Goal: Answer question/provide support

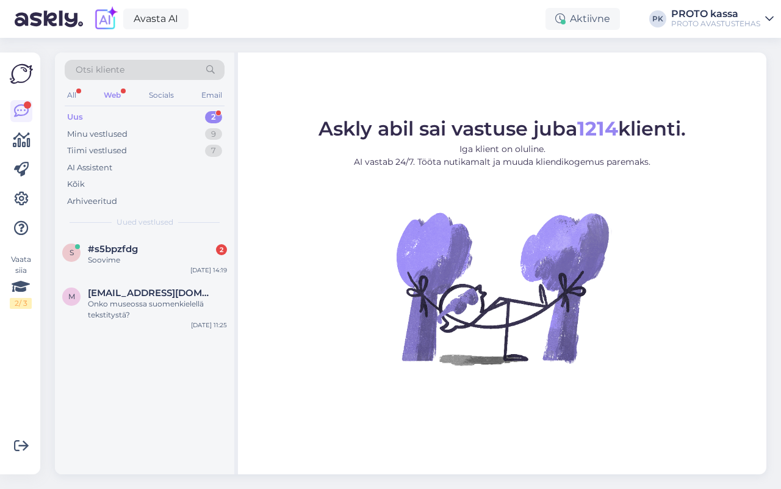
click at [118, 93] on div "Web" at bounding box center [112, 95] width 22 height 16
click at [119, 307] on div "Onko museossa suomenkielellä tekstitystä?" at bounding box center [157, 309] width 139 height 22
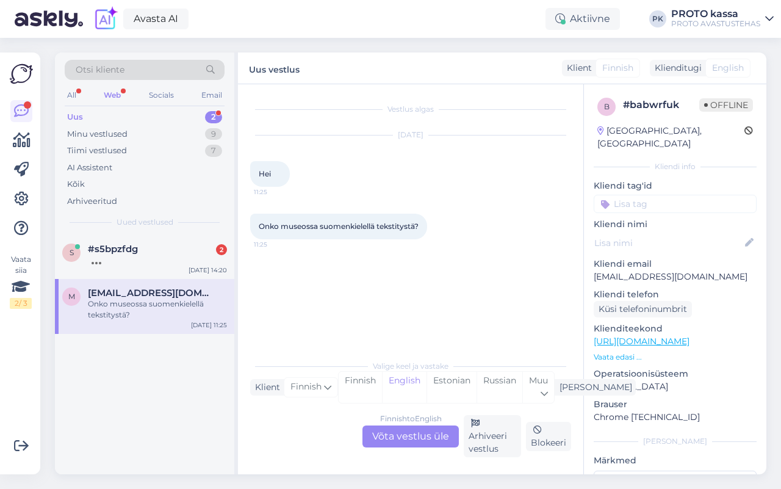
click at [429, 443] on div "Finnish to English Võta vestlus üle" at bounding box center [410, 436] width 96 height 22
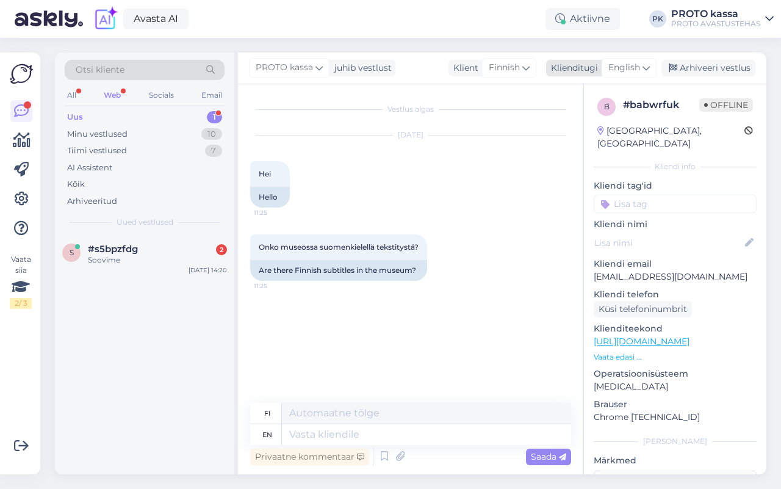
click at [645, 67] on icon at bounding box center [645, 67] width 7 height 13
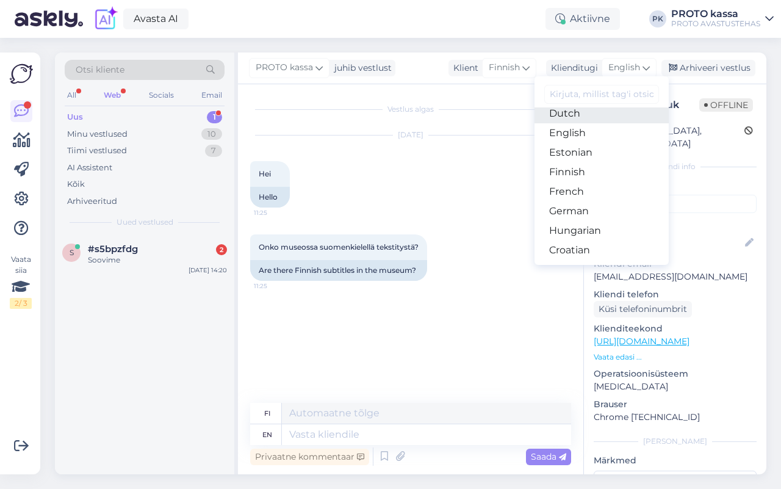
scroll to position [153, 0]
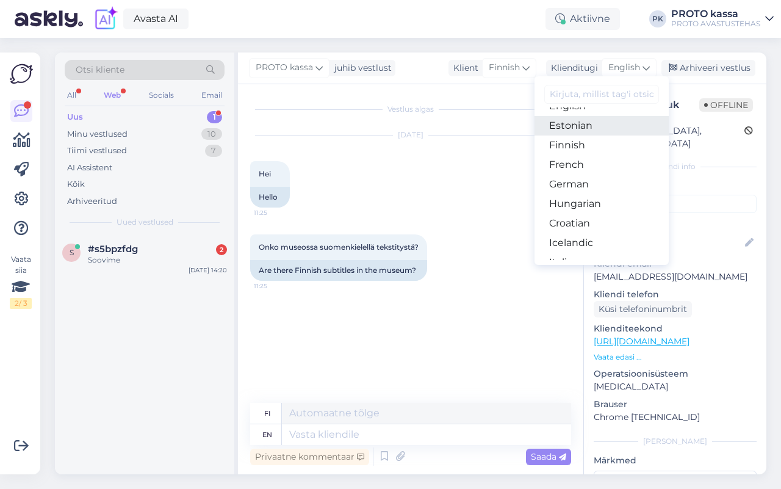
click at [589, 131] on link "Estonian" at bounding box center [601, 126] width 134 height 20
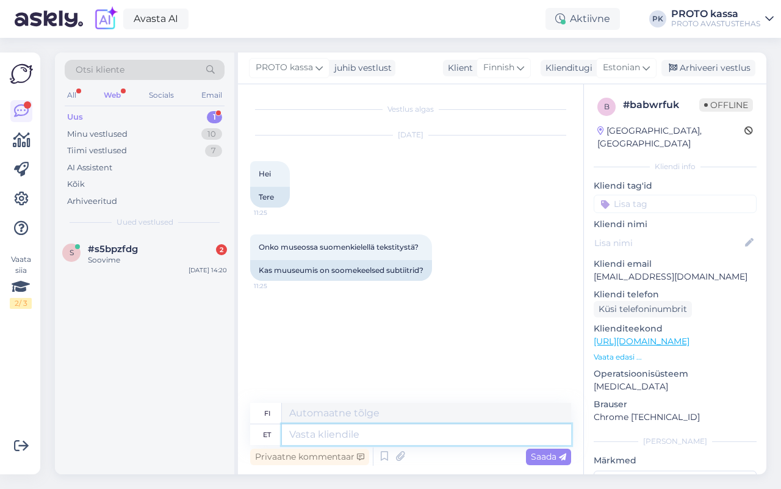
click at [348, 434] on textarea at bounding box center [426, 434] width 289 height 21
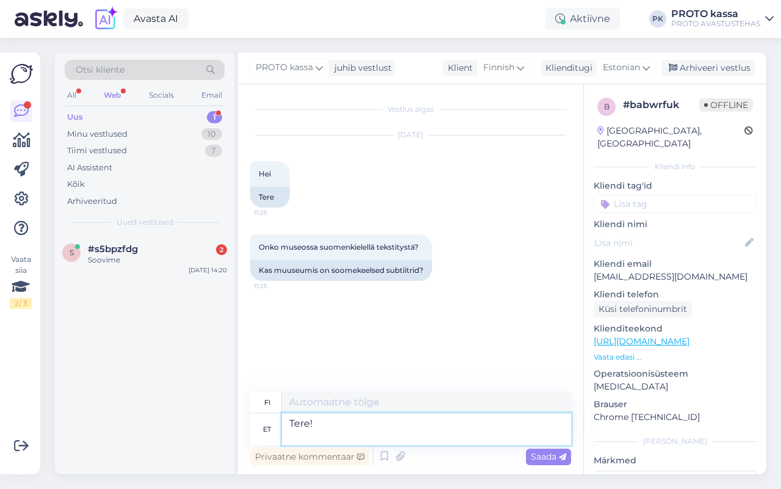
type textarea "Tere!"
type textarea "Hei!"
type textarea "Tere! [GEOGRAPHIC_DATA]"
type textarea "Hei! [GEOGRAPHIC_DATA]"
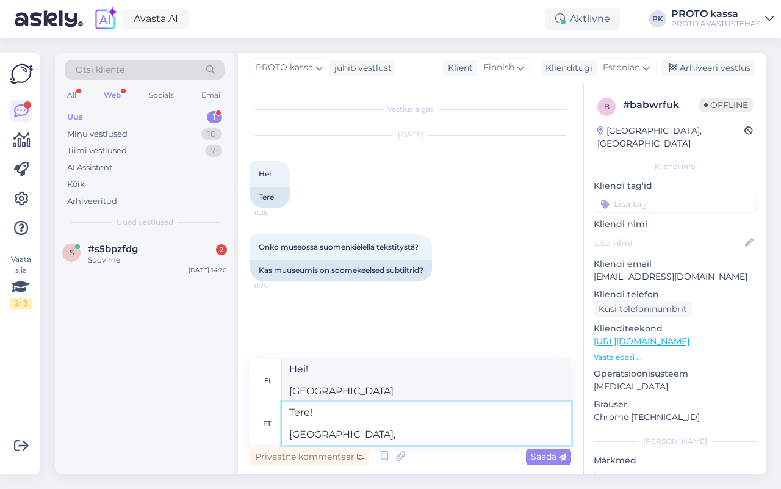
type textarea "Tere! Jah, m"
type textarea "Hei! [GEOGRAPHIC_DATA],"
type textarea "Tere! Jah, meil"
type textarea "Hei! [GEOGRAPHIC_DATA], meillä on"
type textarea "Tere! Jah, meil on ka s"
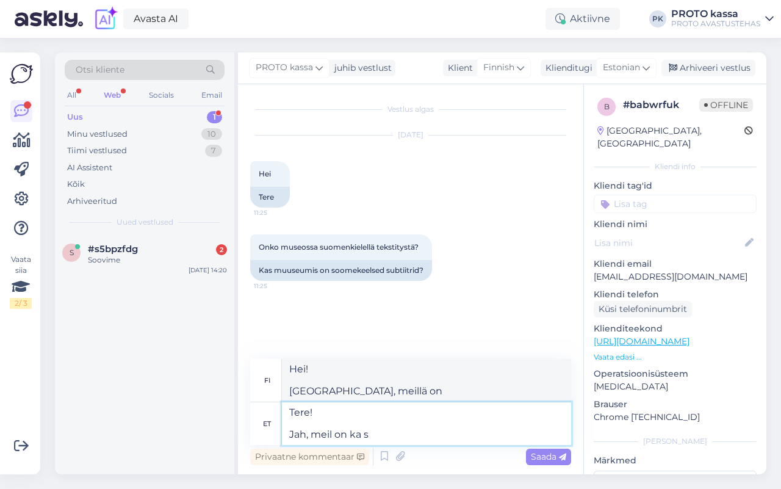
type textarea "Hei! [GEOGRAPHIC_DATA], [GEOGRAPHIC_DATA]"
type textarea "Tere! Jah, meil"
type textarea "Hei! [GEOGRAPHIC_DATA], meillä on"
type textarea "Tere! [GEOGRAPHIC_DATA],"
type textarea "Hei! [GEOGRAPHIC_DATA],"
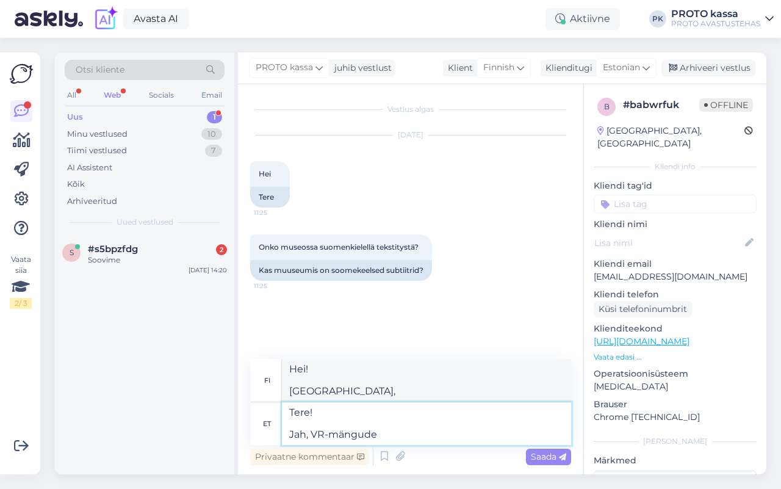
type textarea "Tere! Jah, VR-mängude õ"
type textarea "Hei! Kyllä, VR-pelit"
type textarea "Tere! Jah, VR-mängude õpetused o"
type textarea "Hei! Kyllä, VR-pelien tutoriaaleja"
type textarea "Tere! Jah, VR-mängude õpetused on ka"
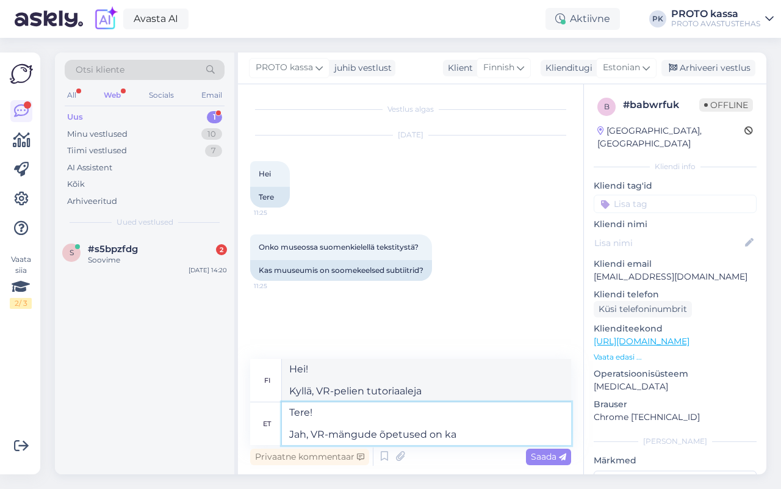
type textarea "Hei! Kyllä, VR-pelien tutoriaalit ovat"
type textarea "Tere! Jah, VR-mängude õpetused on ka soo"
type textarea "Hei! Kyllä, VR-pelien tutoriaaleja on myös saatavilla."
type textarea "Tere! Jah, VR-mängude õpetused on ka [GEOGRAPHIC_DATA] k"
type textarea "Hei! Kyllä, VR-pelien tutoriaaleja on myös suomeksi"
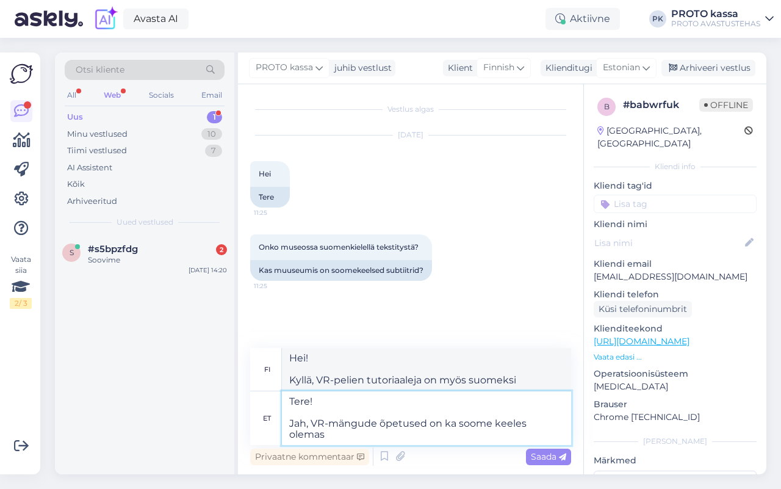
type textarea "Tere! Jah, VR-mängude õpetused on ka soome keeles olemas."
type textarea "Hei! Kyllä, VR-pelien tutoriaaleja on saatavilla myös suomeksi."
type textarea "Tere! Jah, VR-mängude õpetused on ka soome keeles olemas."
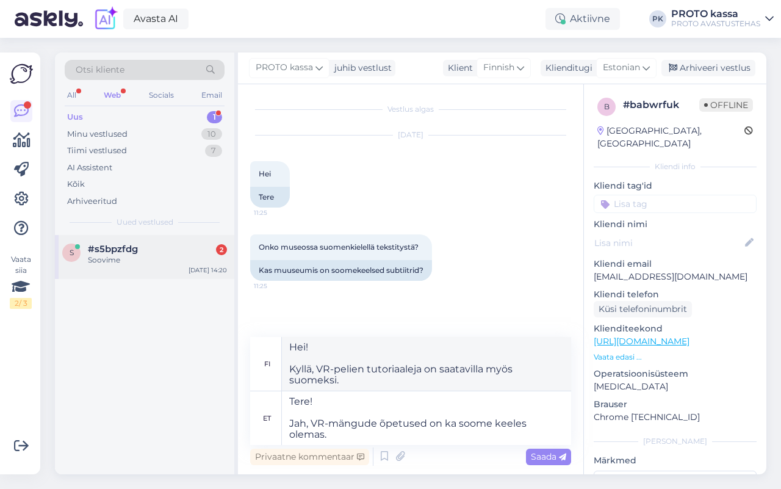
click at [138, 255] on div "Soovime" at bounding box center [157, 259] width 139 height 11
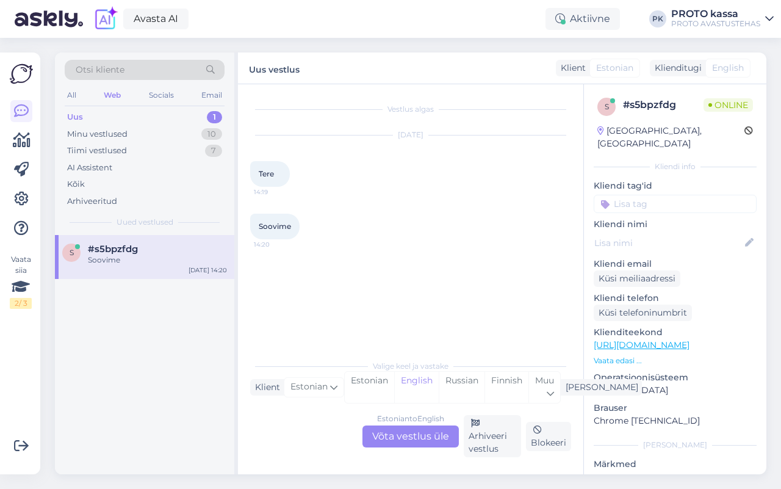
click at [398, 429] on div "Estonian to English Võta vestlus üle" at bounding box center [410, 436] width 96 height 22
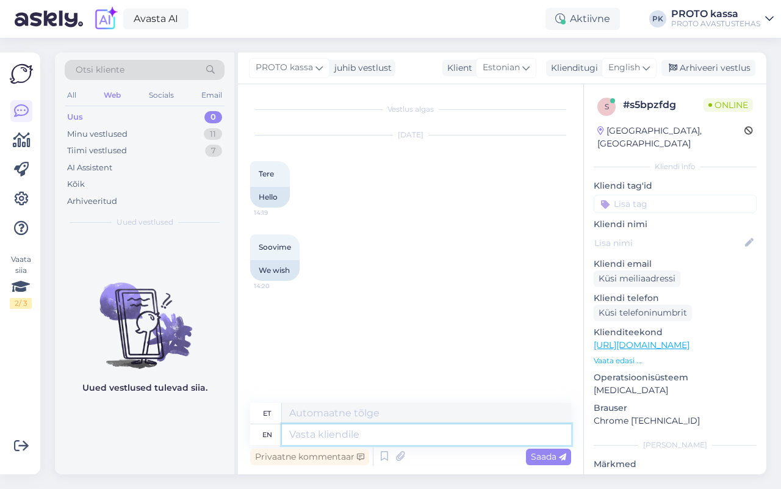
click at [321, 441] on textarea at bounding box center [426, 434] width 289 height 21
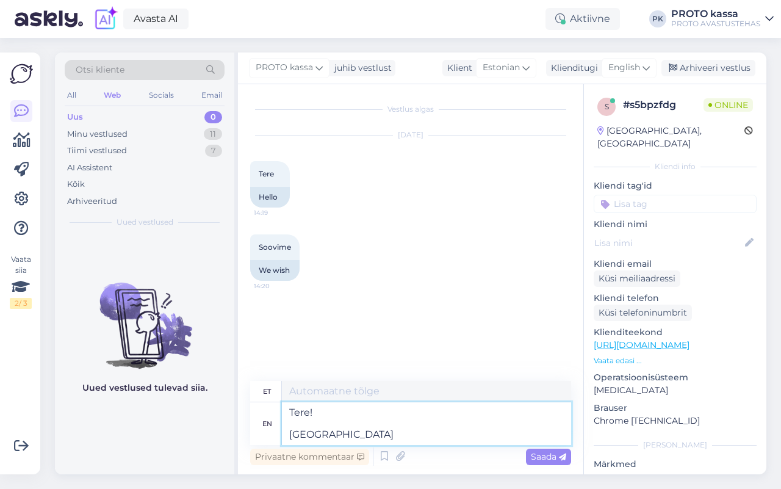
type textarea "Tere! [GEOGRAPHIC_DATA]"
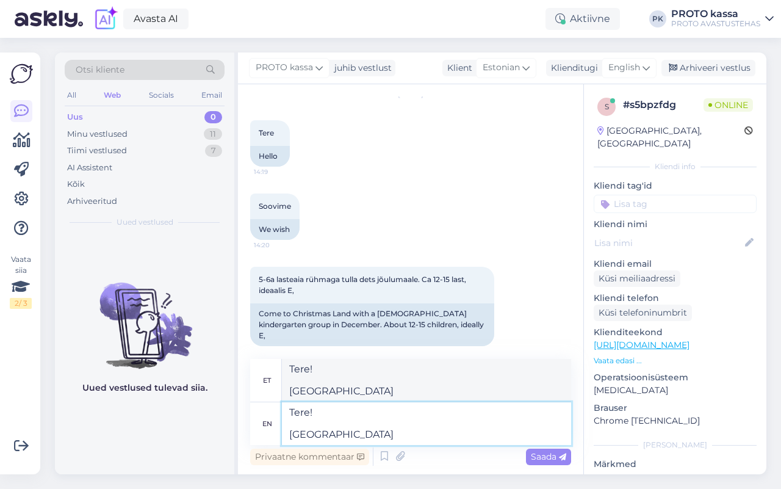
type textarea "Tere! Kuidas"
type textarea "Tere!"
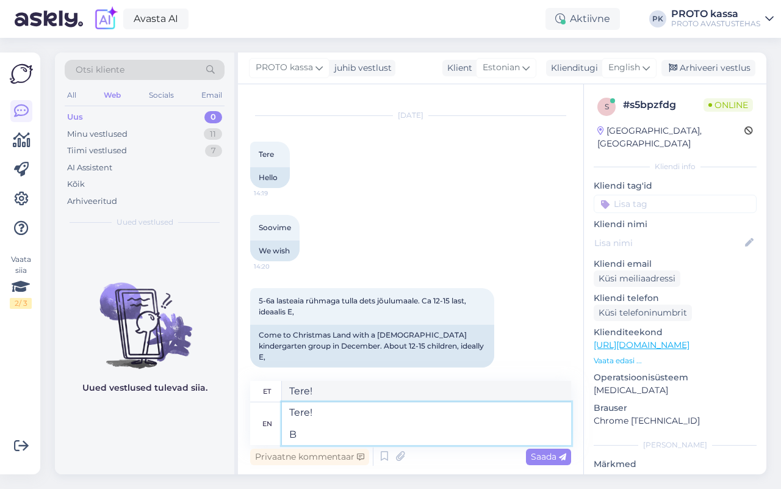
scroll to position [0, 0]
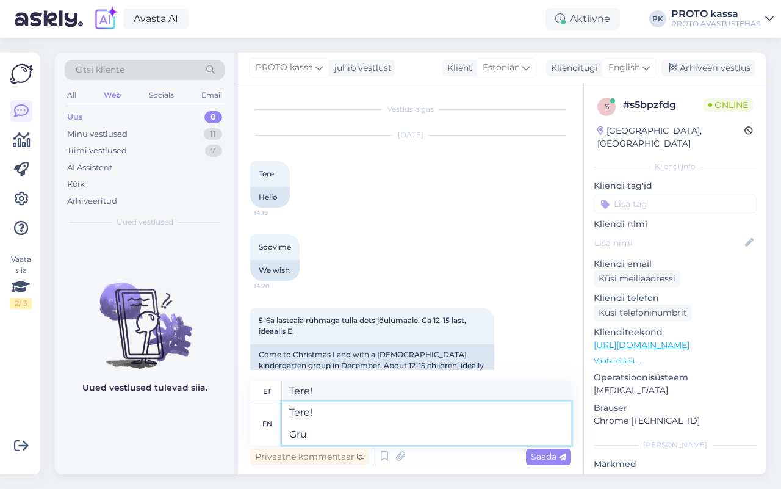
type textarea "Tere! Grui"
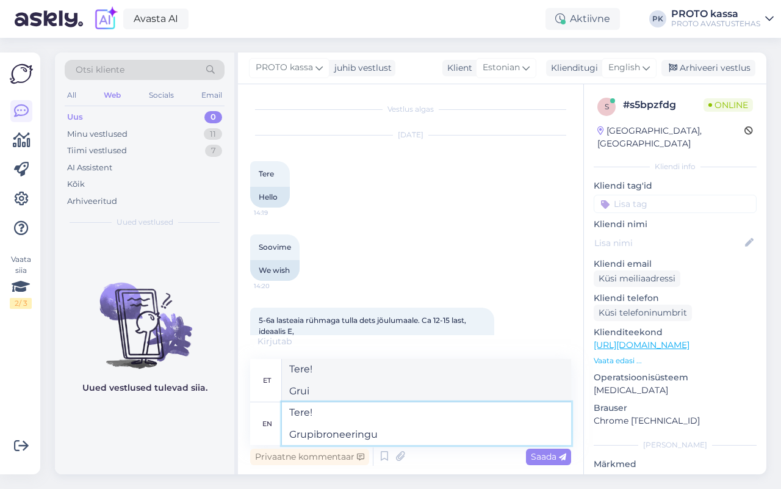
type textarea "Tere! Grupibroneeringu t"
type textarea "Tere! Grupibroneeringu"
type textarea "Tere! Grupibroneeringu tegemise"
click at [315, 443] on textarea "Tere! Grupibroneeringu tegemise" at bounding box center [426, 423] width 289 height 43
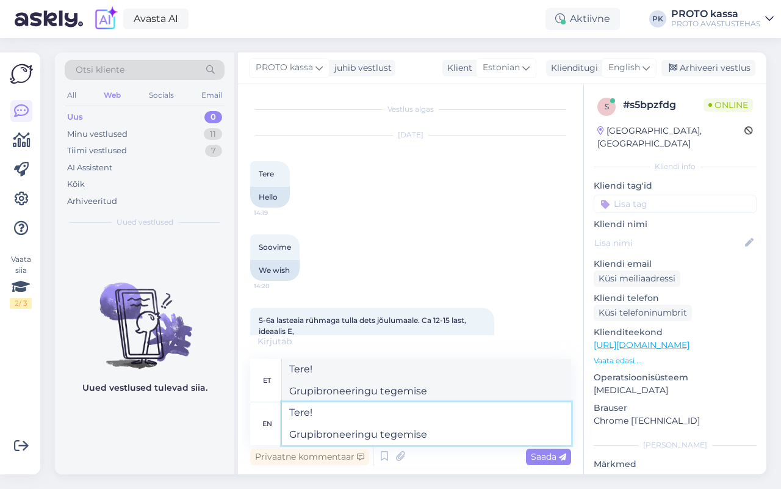
click at [318, 441] on textarea "Tere! Grupibroneeringu tegemise" at bounding box center [426, 423] width 289 height 43
click at [318, 436] on textarea "Tere! Grupibroneeringu tegemise" at bounding box center [426, 423] width 289 height 43
click at [315, 432] on textarea "Tere! Grupibroneeringu tegemise" at bounding box center [426, 423] width 289 height 43
click at [316, 432] on textarea "Tere! Grupibroneeringu tegemise" at bounding box center [426, 423] width 289 height 43
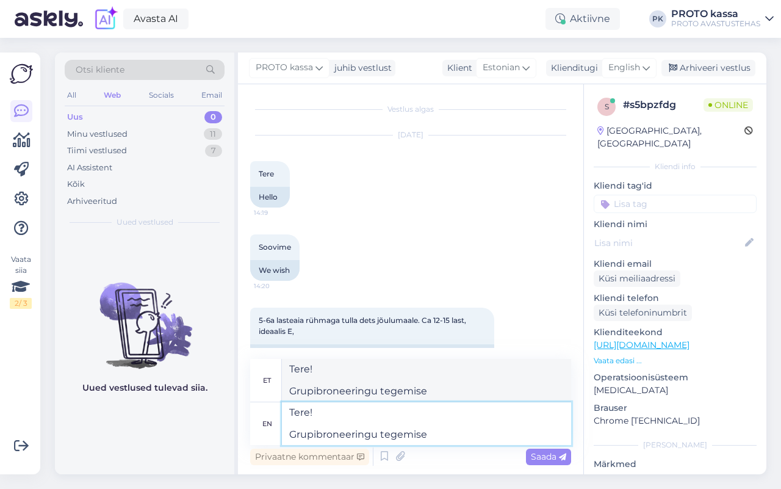
drag, startPoint x: 328, startPoint y: 434, endPoint x: 403, endPoint y: 434, distance: 75.0
click at [347, 434] on textarea "Tere! Grupibroneeringu tegemise" at bounding box center [426, 423] width 289 height 43
click at [404, 434] on textarea "Tere! Grupibroneeringu tegemise" at bounding box center [426, 423] width 289 height 43
drag, startPoint x: 458, startPoint y: 434, endPoint x: 367, endPoint y: 431, distance: 90.4
click at [455, 434] on textarea "Tere! Grupibroneeringu tegemise" at bounding box center [426, 423] width 289 height 43
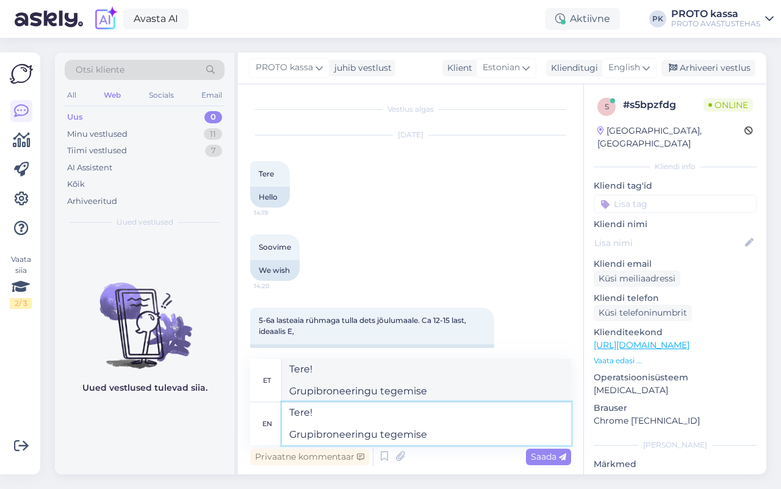
click at [316, 434] on textarea "Tere! Grupibroneeringu tegemise" at bounding box center [426, 423] width 289 height 43
type textarea "Tere! Grupi broneeringu tegemise"
click at [430, 434] on textarea "Tere! Grupi broneeringu tegemise" at bounding box center [426, 423] width 289 height 43
type textarea "Tere! Grupi broneeringu tegemise"
type textarea "Tere! Grupi broneeringu tegemiseks p"
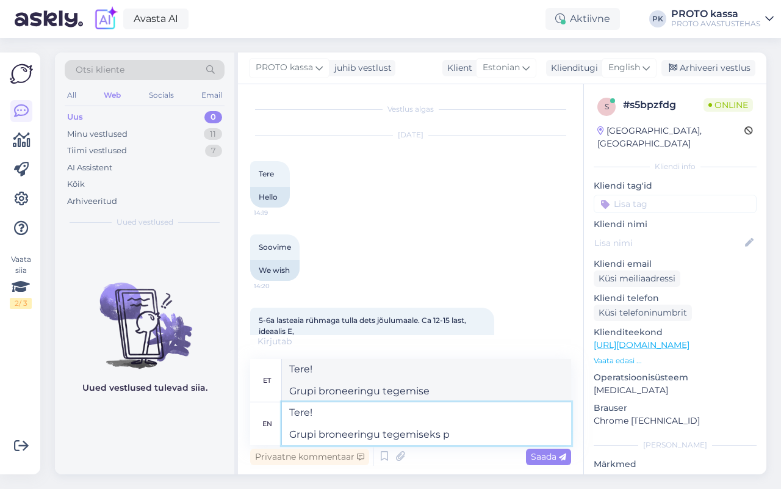
type textarea "Tere! Grupi broneeringu tegemiseks"
type textarea "Tere! Grupi broneeringu tegemiseks palun"
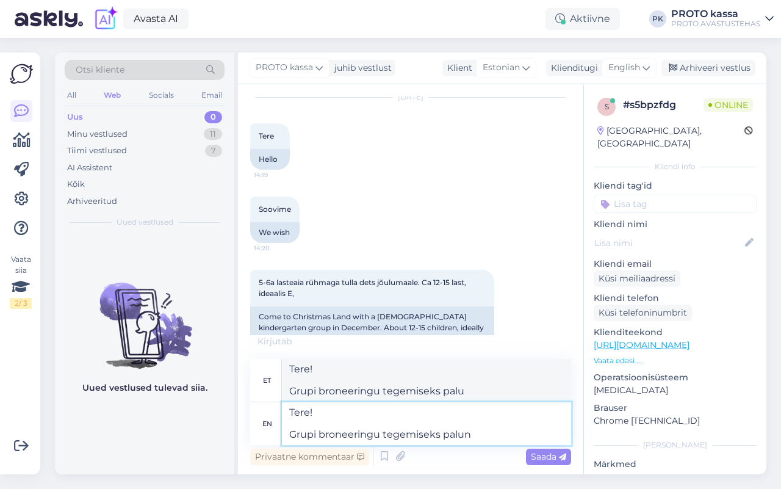
scroll to position [54, 0]
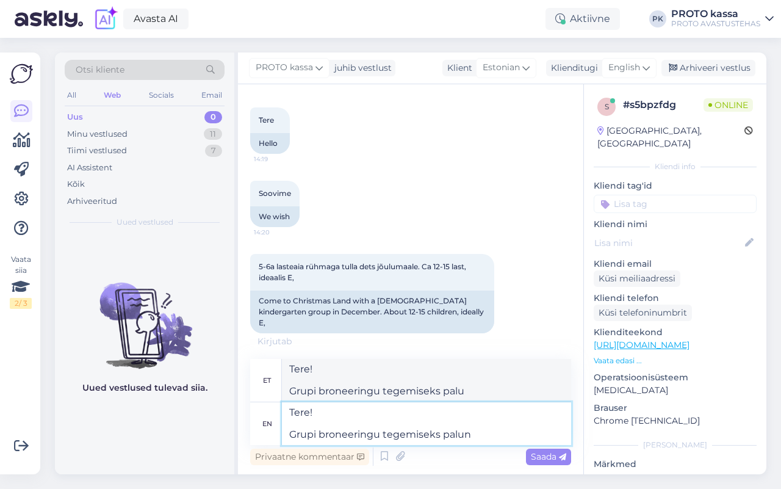
type textarea "Tere! Grupi broneeringu tellige palun"
type textarea "Tere! Grupi broneeringu tegemiseks palun kirjutage"
type textarea "Tere! Grupi broneeringu saamiseks palun kirjutage"
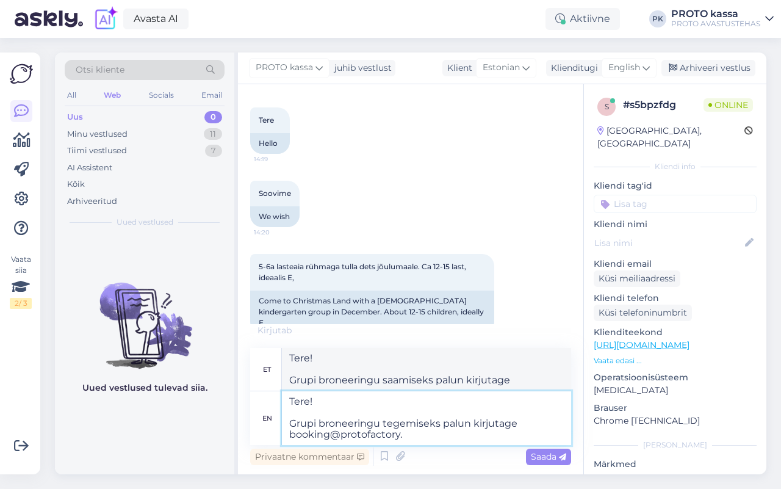
scroll to position [52, 0]
type textarea "Tere! Grupi broneeringu tegemiseks palun kirjutage [EMAIL_ADDRESS][DOMAIN_NAME]"
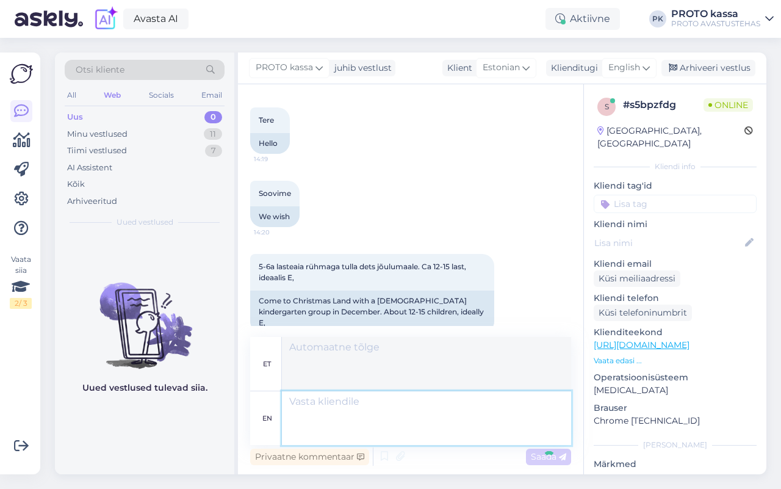
scroll to position [136, 0]
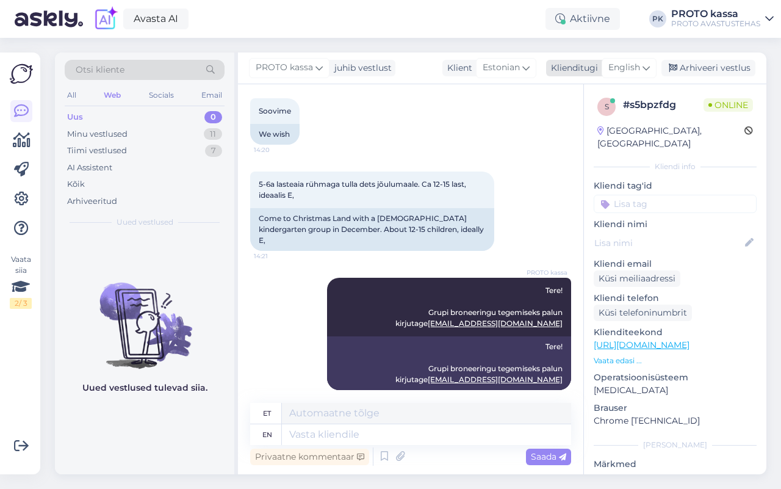
click at [638, 68] on span "English" at bounding box center [624, 67] width 32 height 13
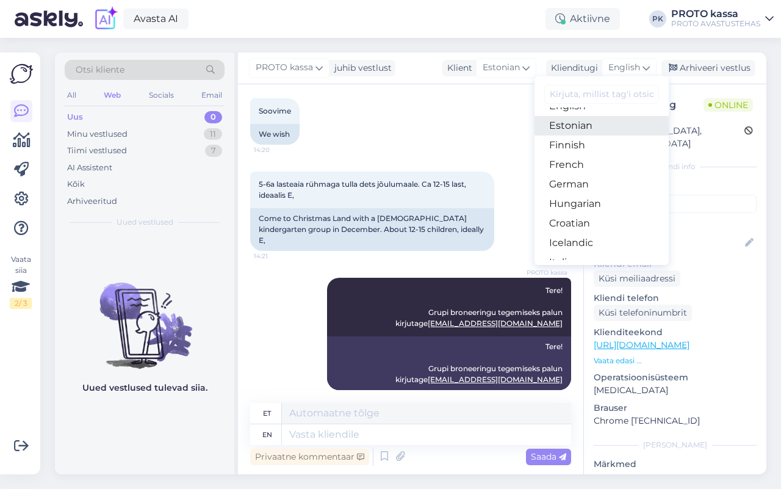
click at [596, 130] on link "Estonian" at bounding box center [601, 126] width 134 height 20
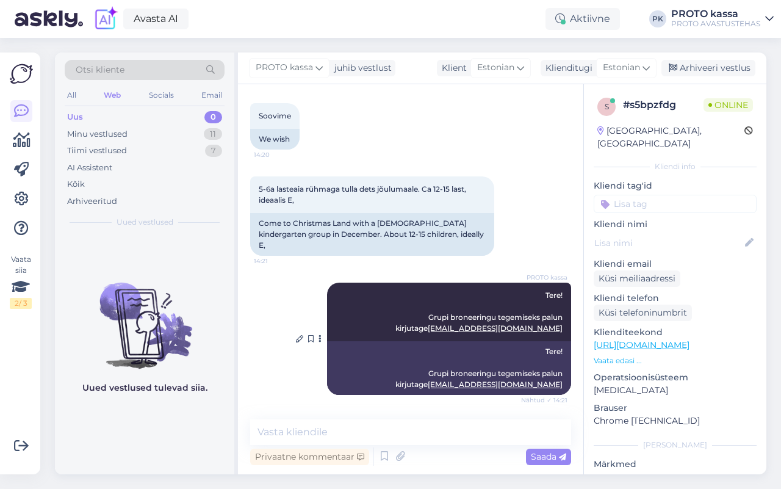
scroll to position [120, 0]
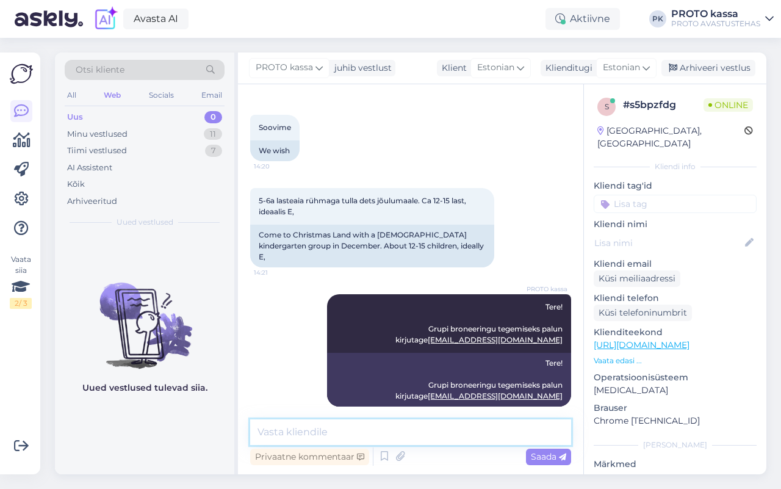
click at [345, 423] on textarea at bounding box center [410, 432] width 321 height 26
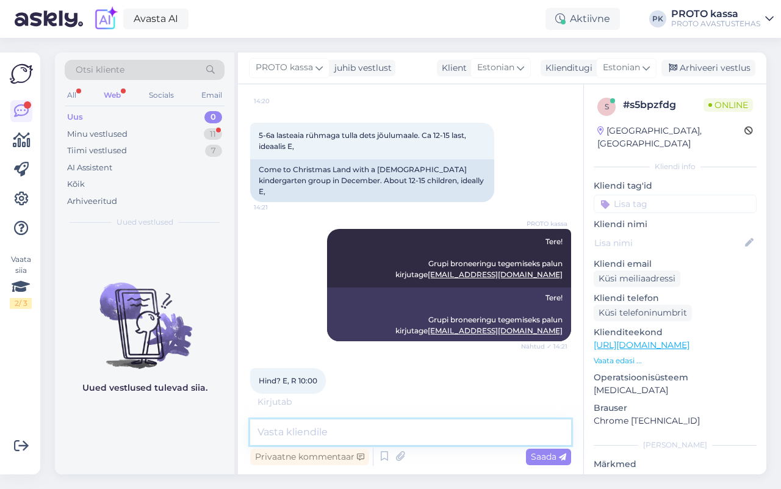
scroll to position [224, 0]
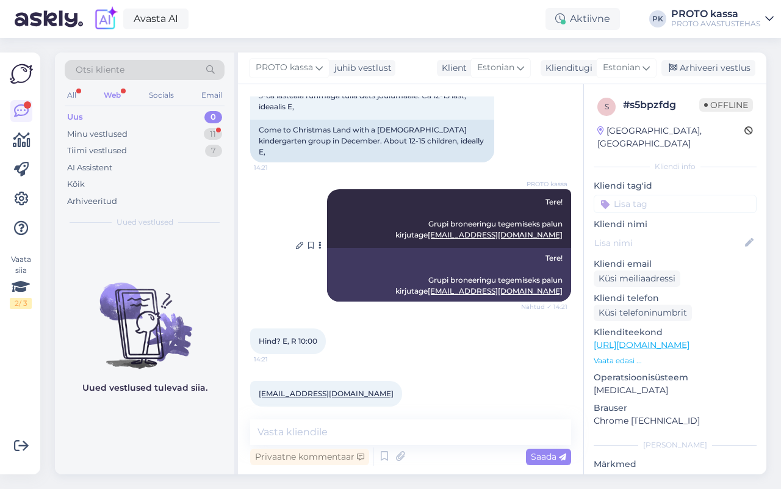
click at [318, 242] on icon at bounding box center [319, 245] width 3 height 7
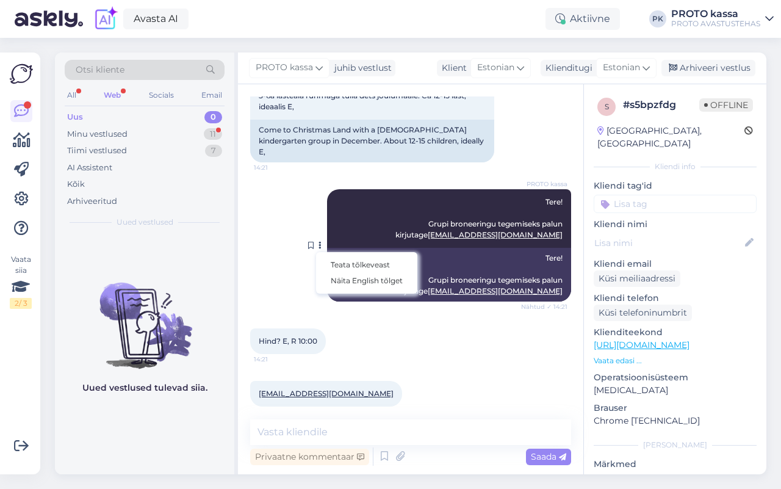
click at [423, 189] on div "PROTO [PERSON_NAME] Tere! Grupi broneeringu tegemiseks palun kirjutage [EMAIL_A…" at bounding box center [449, 218] width 244 height 59
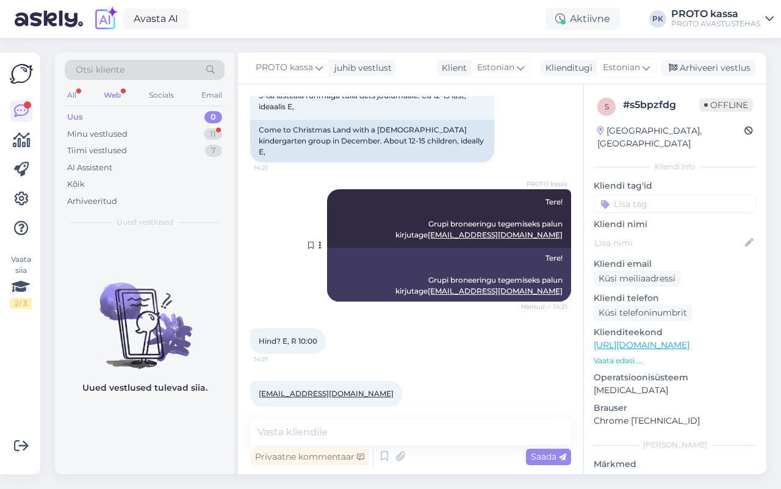
drag, startPoint x: 423, startPoint y: 188, endPoint x: 368, endPoint y: 202, distance: 56.7
click at [368, 202] on div "PROTO [PERSON_NAME] Tere! Grupi broneeringu tegemiseks palun kirjutage [EMAIL_A…" at bounding box center [449, 218] width 244 height 59
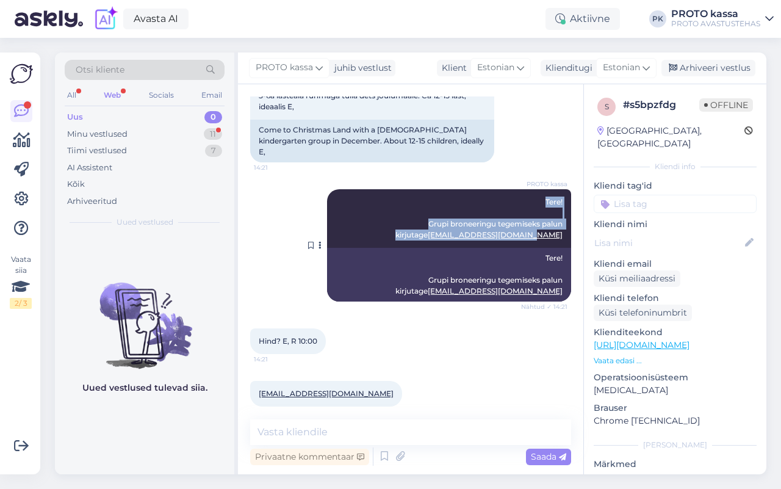
drag, startPoint x: 440, startPoint y: 187, endPoint x: 551, endPoint y: 226, distance: 117.7
click at [551, 226] on div "PROTO [PERSON_NAME] Tere! Grupi broneeringu tegemiseks palun kirjutage [EMAIL_A…" at bounding box center [449, 218] width 244 height 59
copy span "Tere! Grupi broneeringu tegemiseks palun kirjutage [EMAIL_ADDRESS][DOMAIN_NAME]"
